Goal: Complete application form

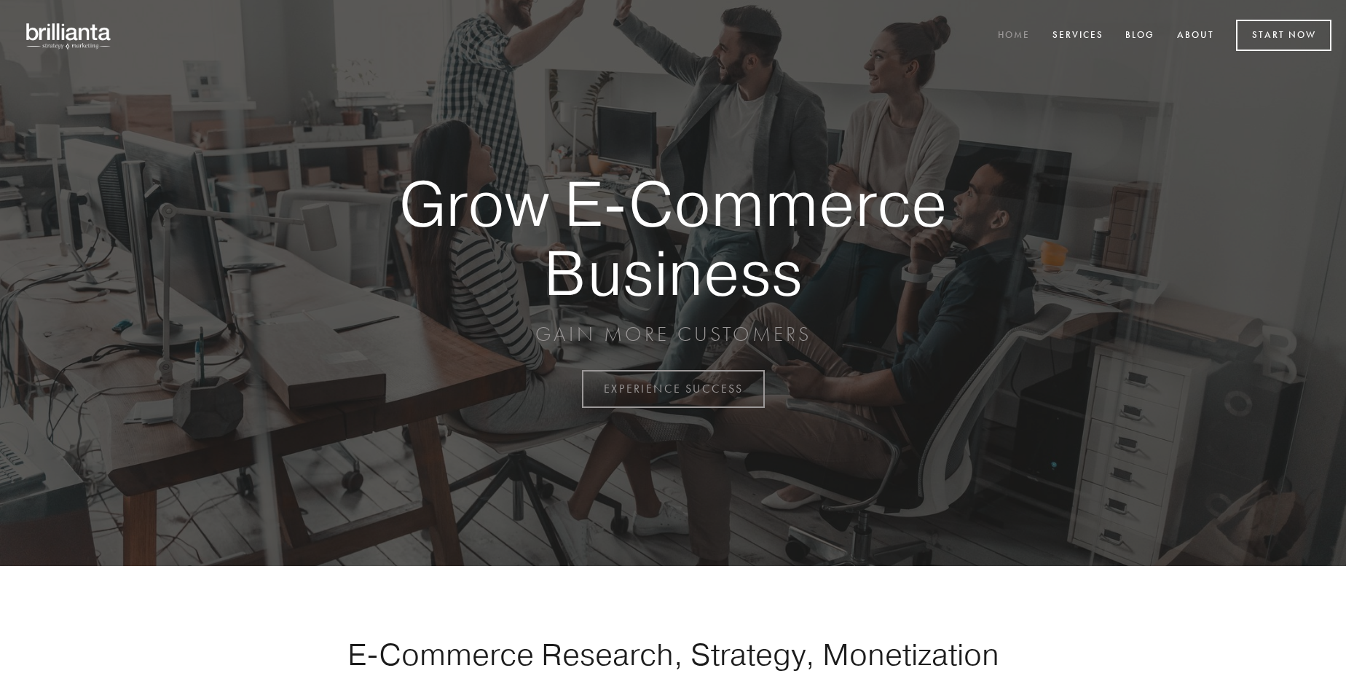
scroll to position [3819, 0]
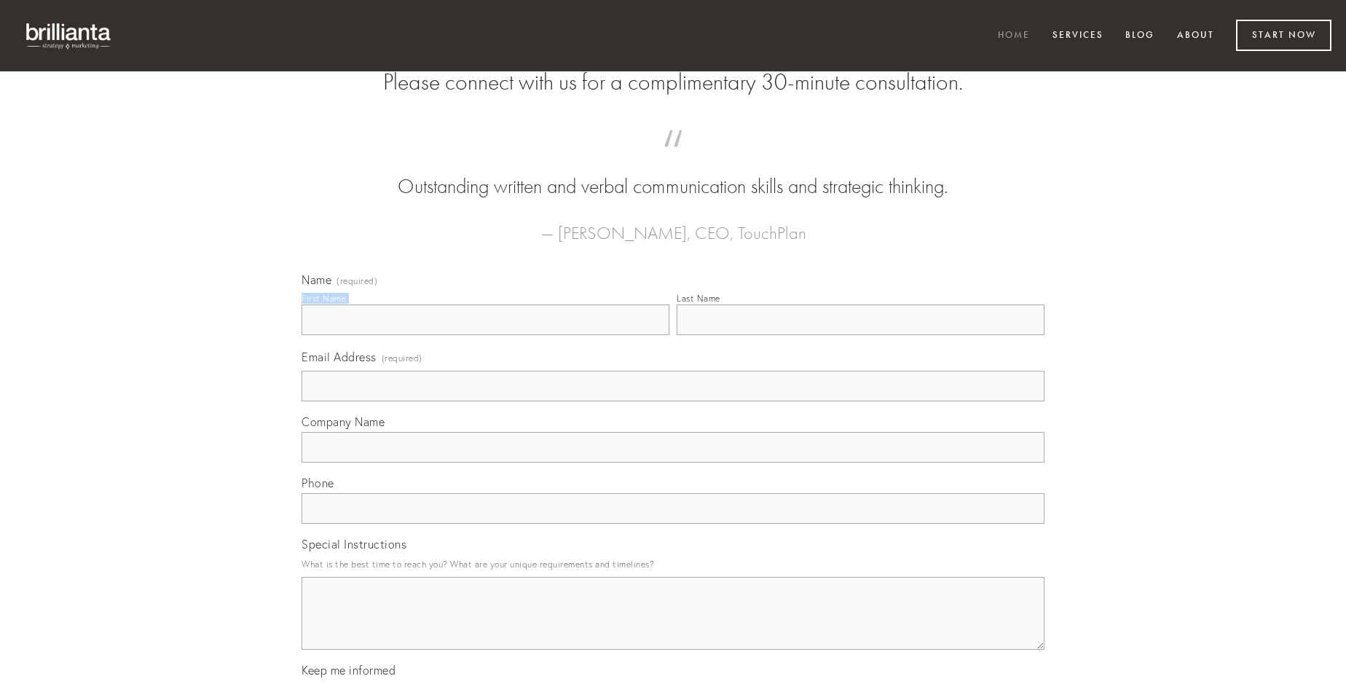
type input "[PERSON_NAME]"
click at [860, 335] on input "Last Name" at bounding box center [861, 319] width 368 height 31
type input "[PERSON_NAME]"
click at [673, 401] on input "Email Address (required)" at bounding box center [673, 386] width 743 height 31
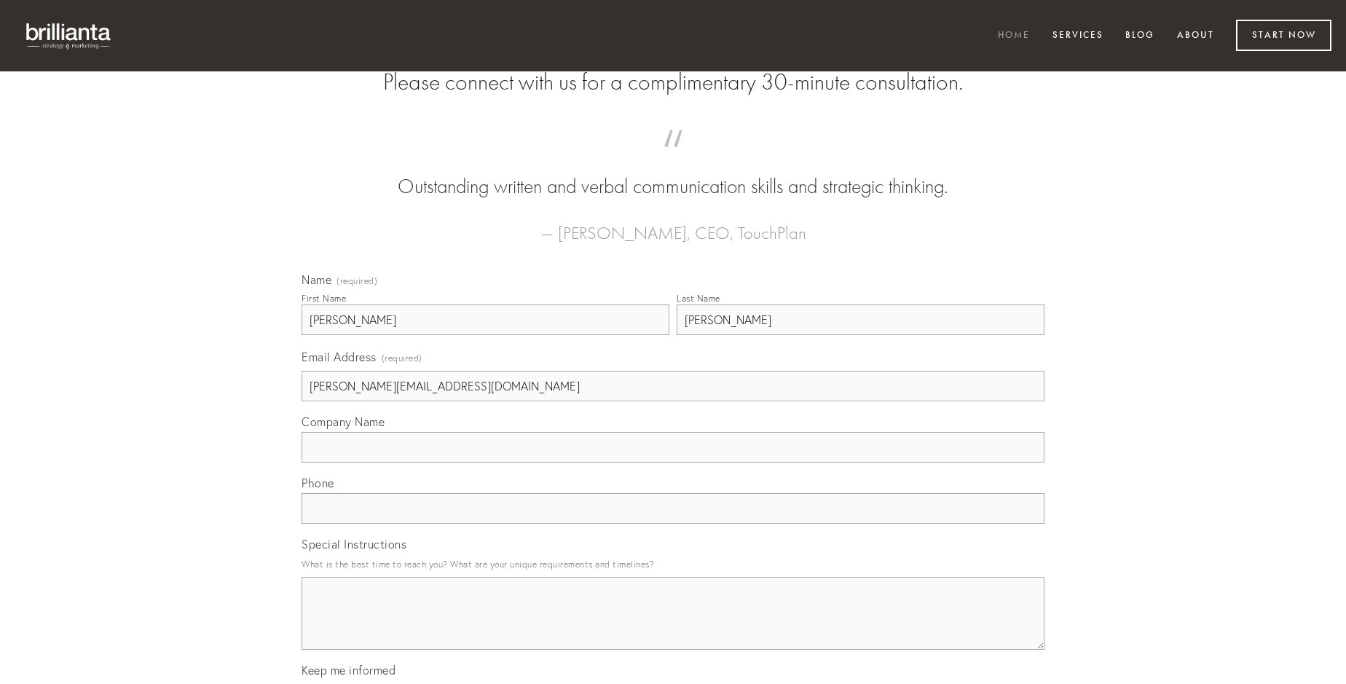
type input "[PERSON_NAME][EMAIL_ADDRESS][DOMAIN_NAME]"
click at [673, 463] on input "Company Name" at bounding box center [673, 447] width 743 height 31
type input "eius"
click at [673, 524] on input "text" at bounding box center [673, 508] width 743 height 31
click at [673, 626] on textarea "Special Instructions" at bounding box center [673, 613] width 743 height 73
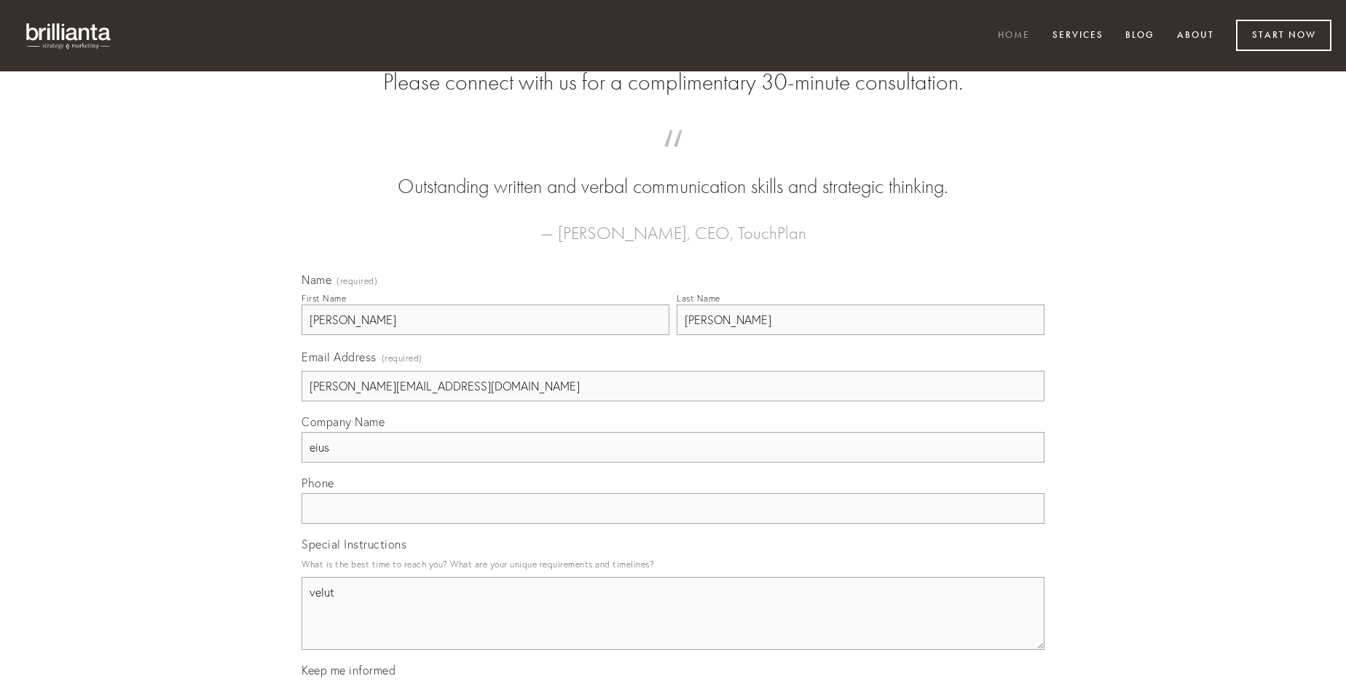
type textarea "velut"
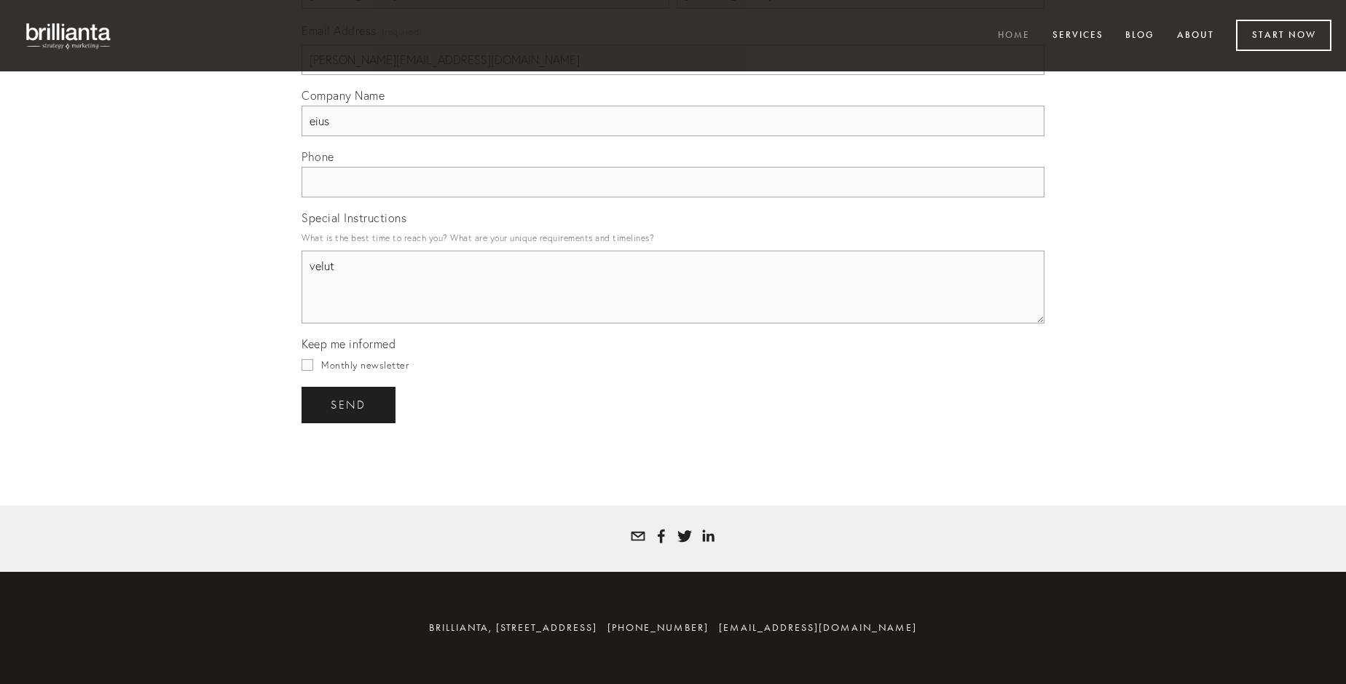
click at [350, 404] on span "send" at bounding box center [349, 404] width 36 height 13
